Goal: Check status

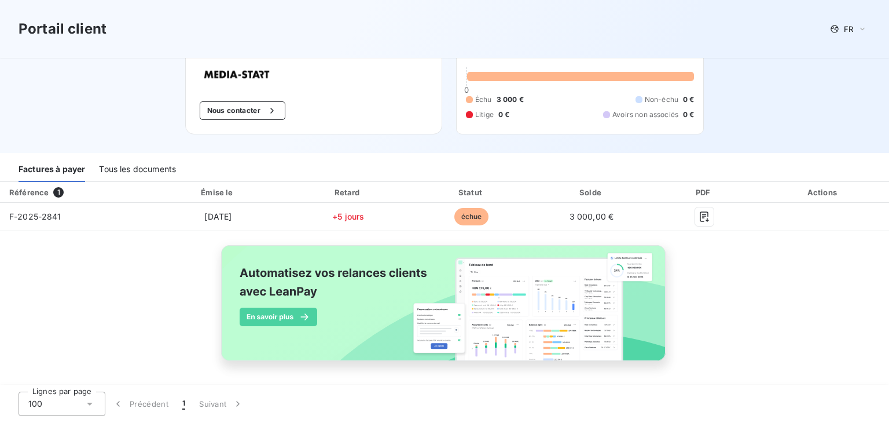
scroll to position [54, 0]
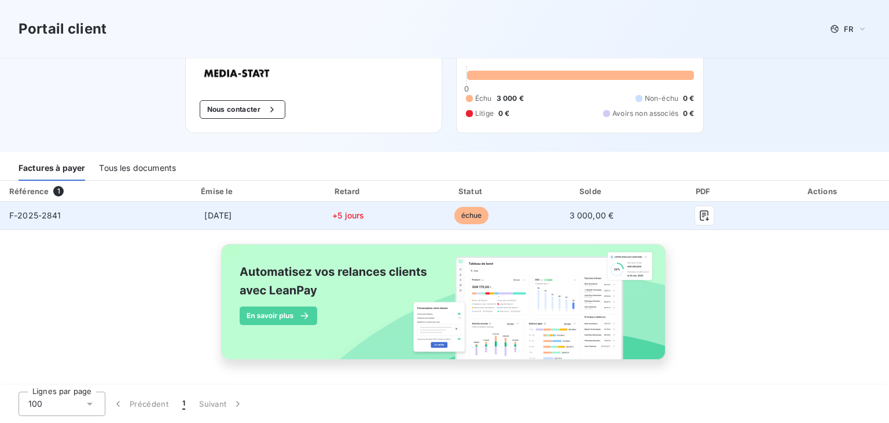
click at [262, 212] on td "[DATE]" at bounding box center [218, 215] width 135 height 28
click at [221, 215] on span "[DATE]" at bounding box center [217, 215] width 27 height 10
click at [46, 214] on span "F-2025-2841" at bounding box center [35, 215] width 52 height 10
click at [700, 214] on icon "button" at bounding box center [704, 215] width 9 height 10
drag, startPoint x: 61, startPoint y: 215, endPoint x: 0, endPoint y: 215, distance: 61.4
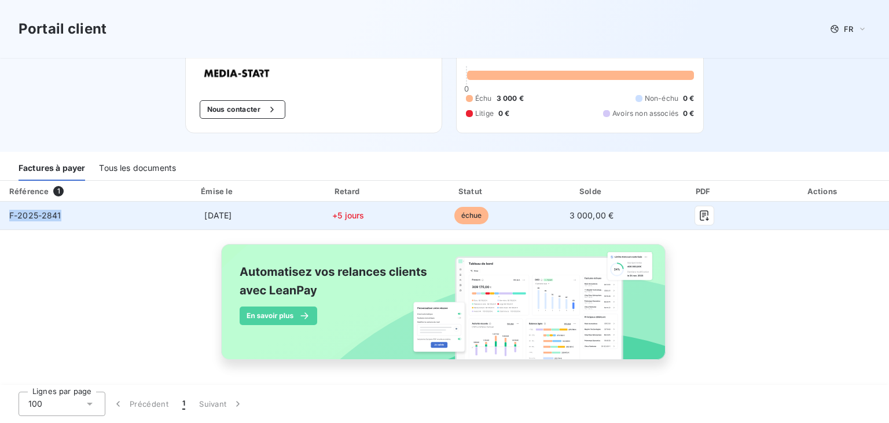
click at [0, 215] on td "F-2025-2841" at bounding box center [75, 215] width 151 height 28
copy span "F-2025-2841"
